Goal: Check status

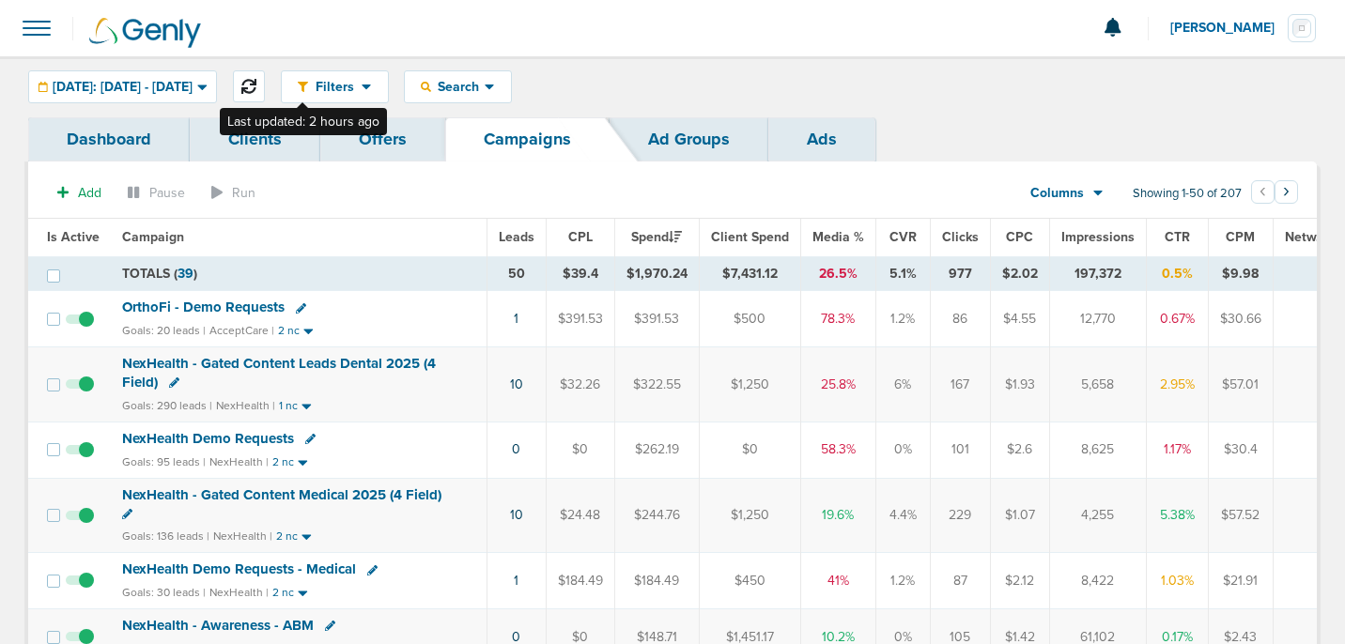
click at [256, 89] on icon at bounding box center [248, 86] width 15 height 15
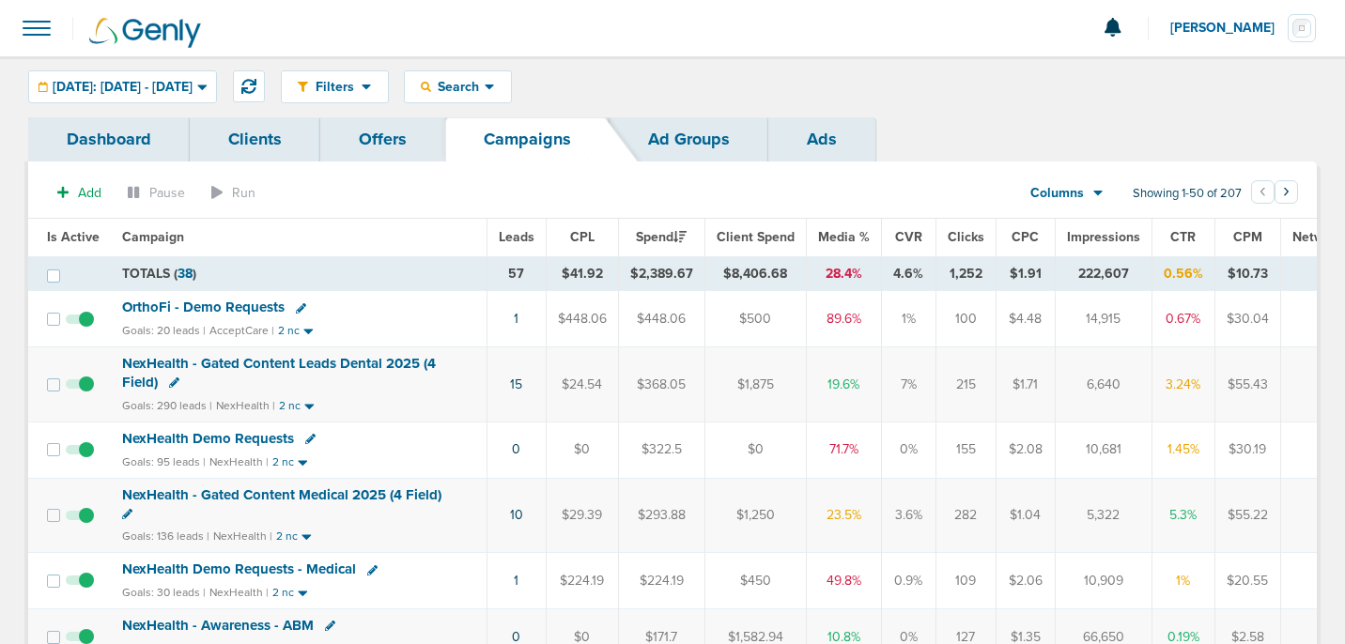
click at [195, 440] on span "NexHealth Demo Requests" at bounding box center [208, 438] width 172 height 17
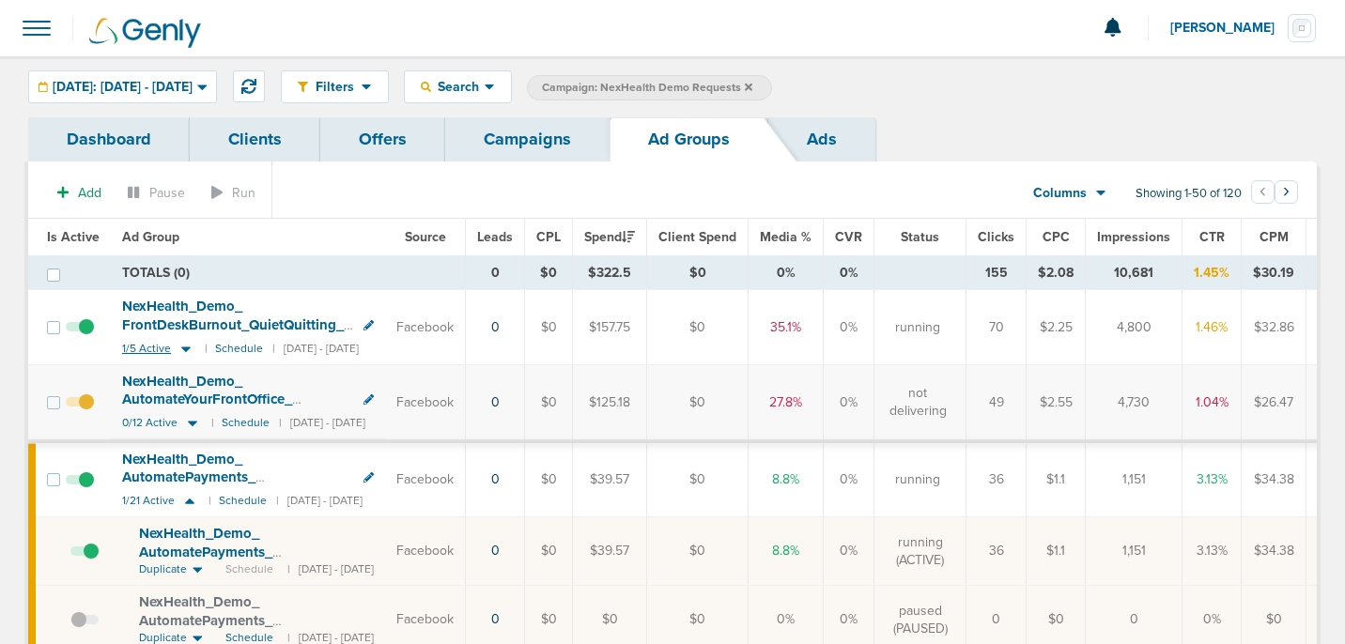
click at [182, 347] on icon at bounding box center [185, 350] width 9 height 6
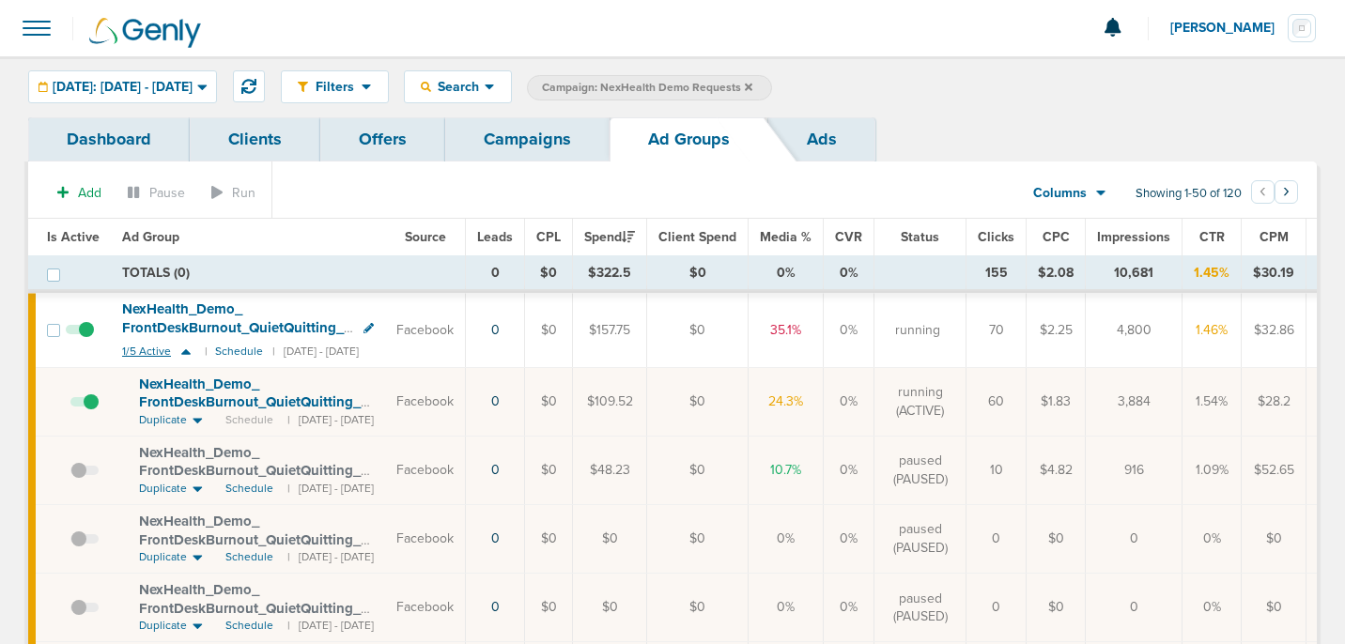
click at [182, 347] on icon at bounding box center [186, 352] width 19 height 16
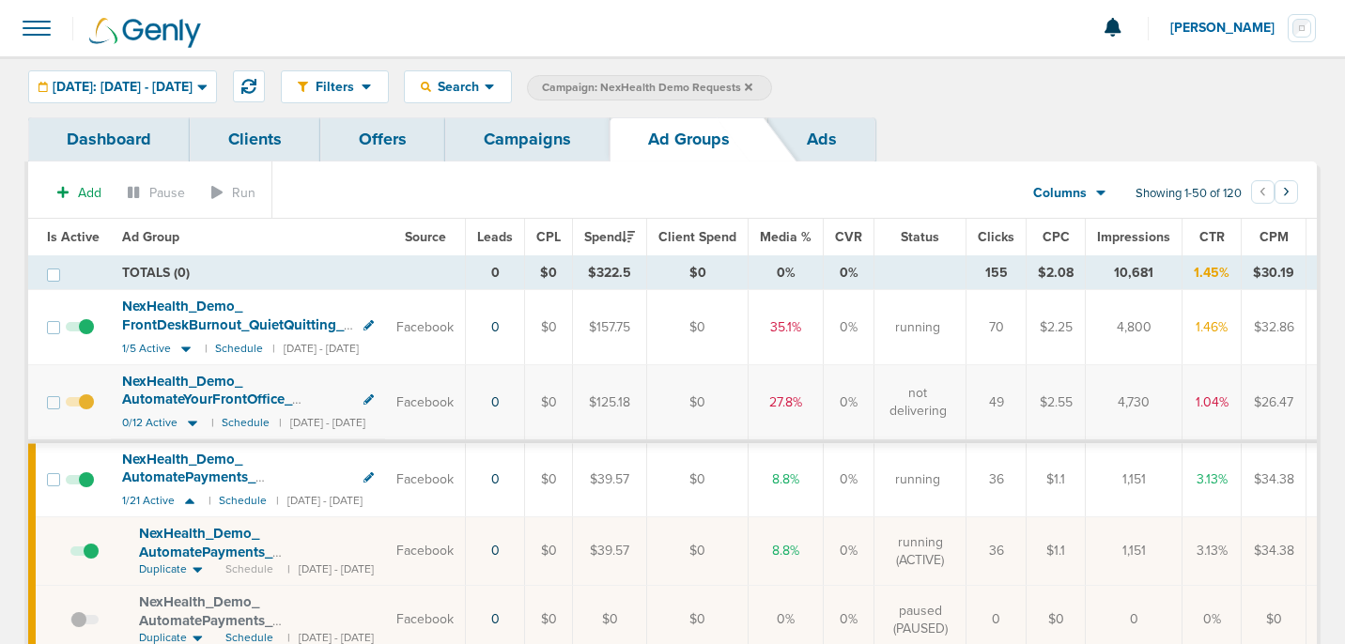
click at [510, 138] on link "Campaigns" at bounding box center [527, 139] width 164 height 44
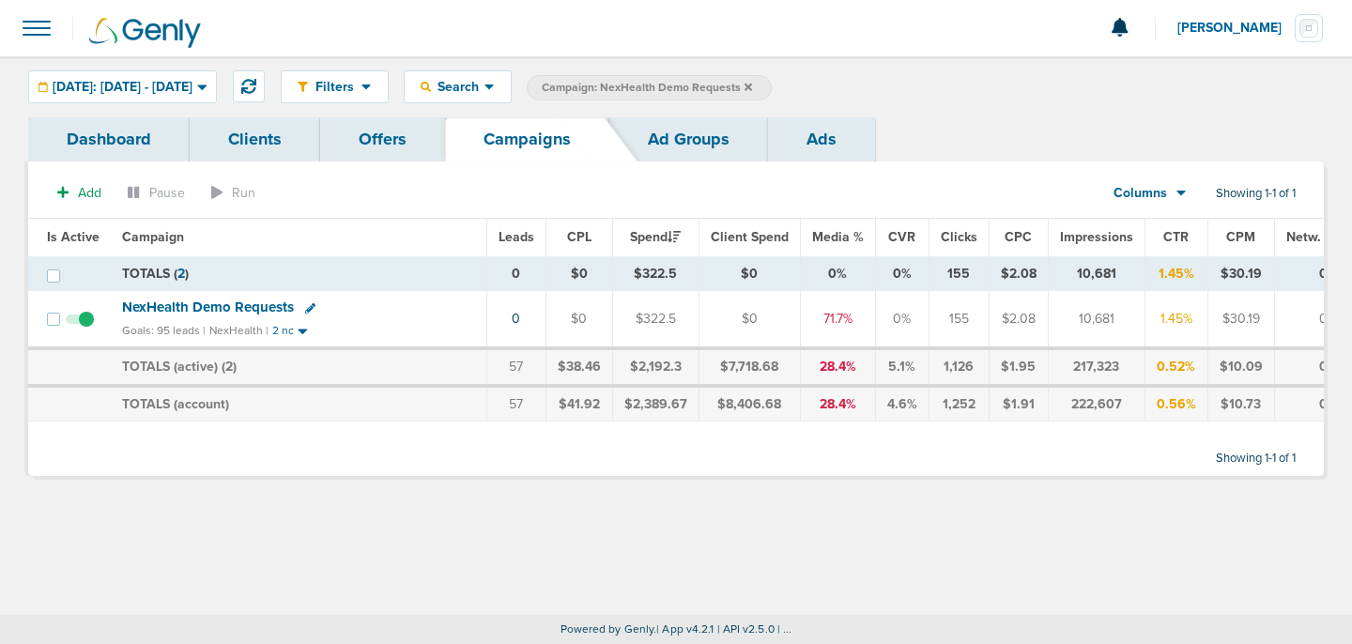
click at [752, 85] on icon at bounding box center [749, 87] width 8 height 8
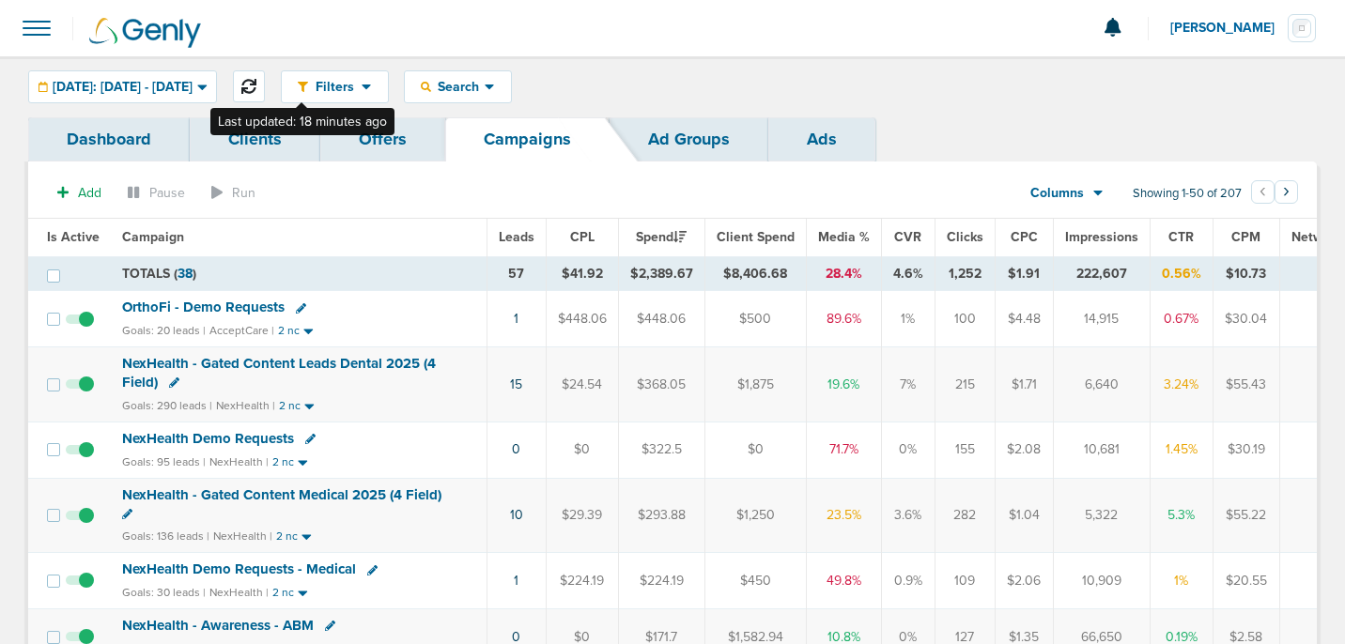
click at [256, 91] on icon at bounding box center [248, 86] width 15 height 15
